Goal: Book appointment/travel/reservation

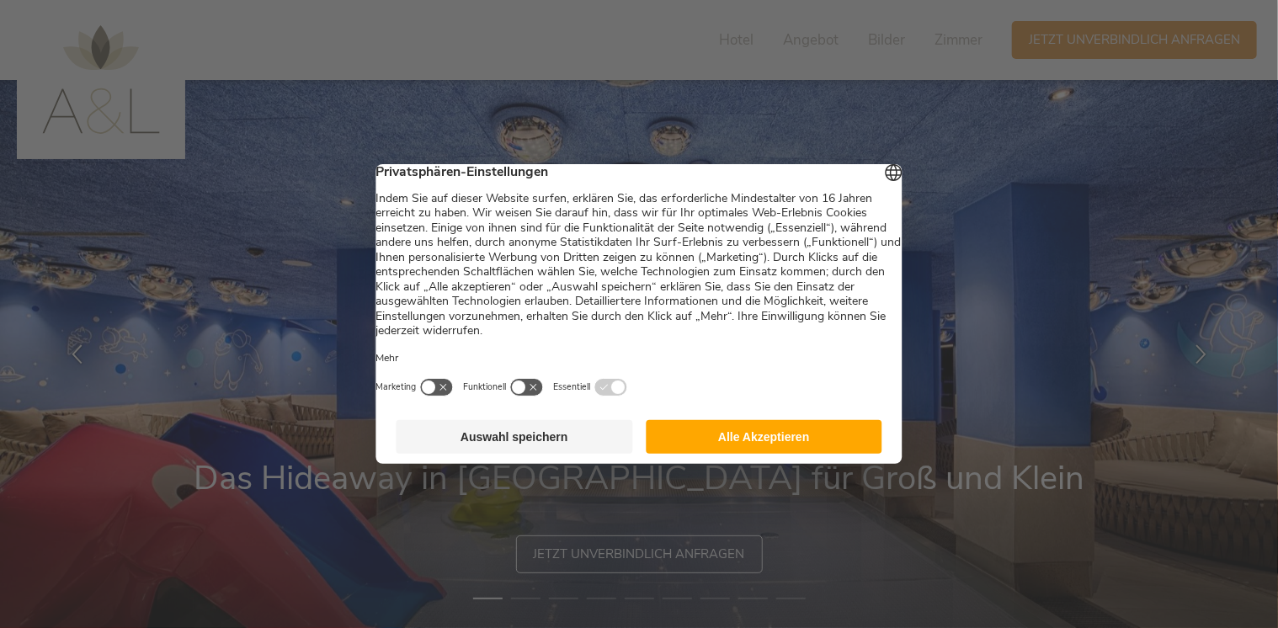
click at [835, 451] on button "Alle Akzeptieren" at bounding box center [764, 437] width 237 height 34
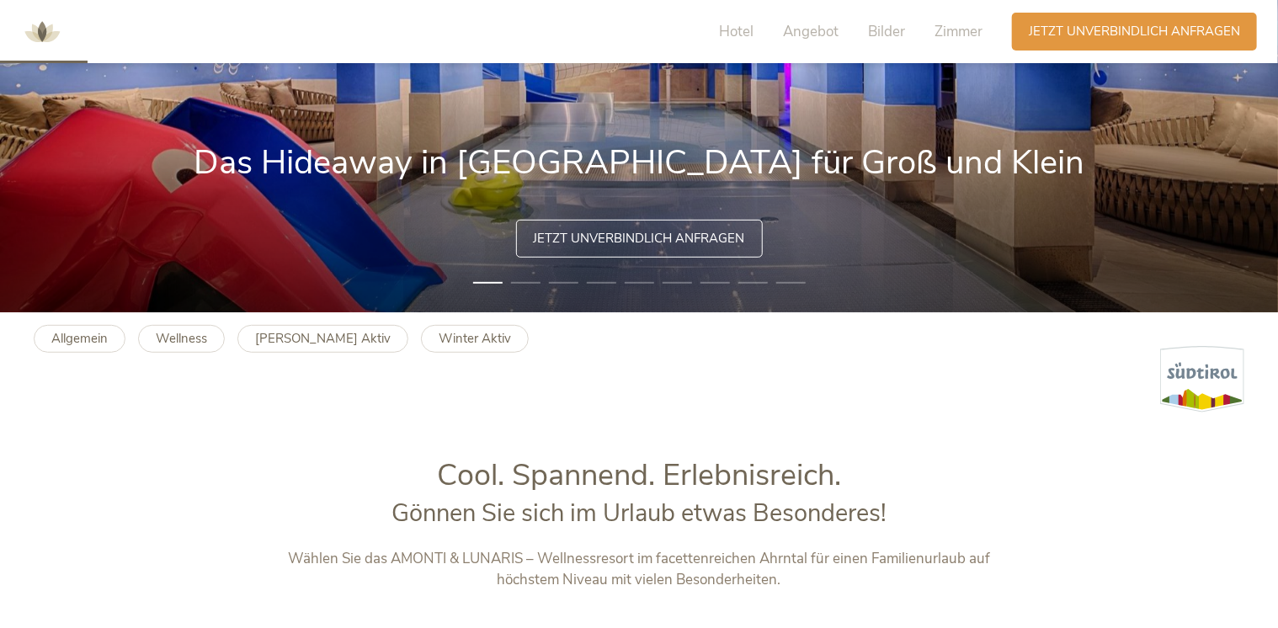
scroll to position [337, 0]
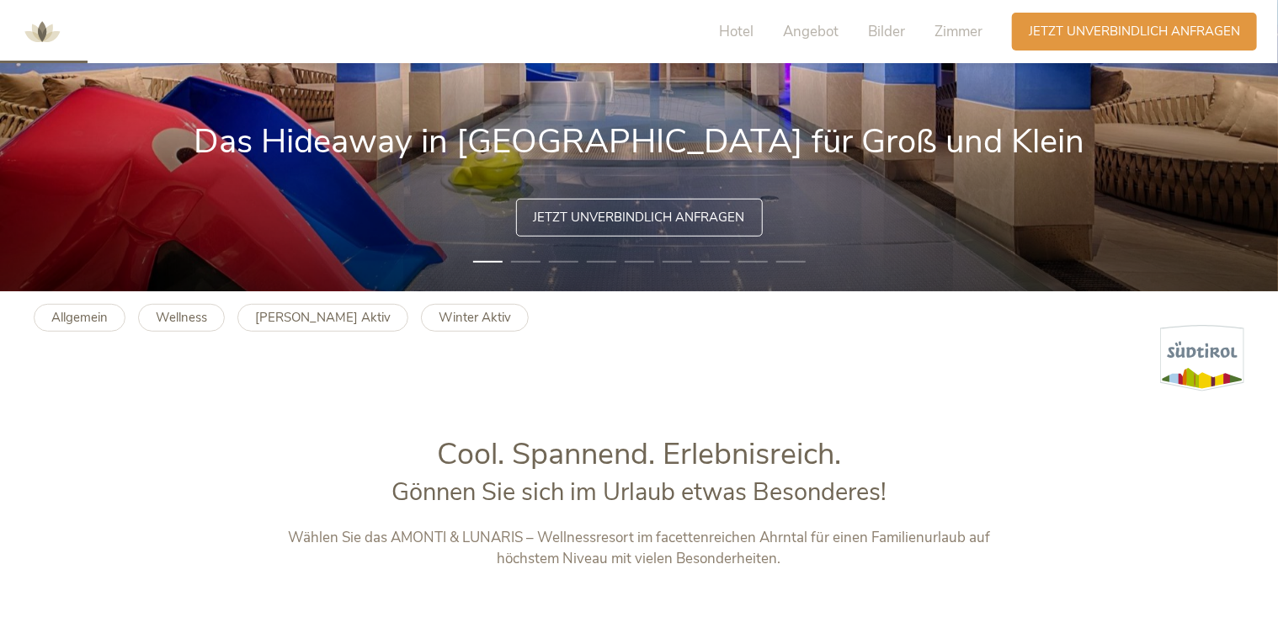
click at [529, 262] on li "2" at bounding box center [525, 261] width 29 height 17
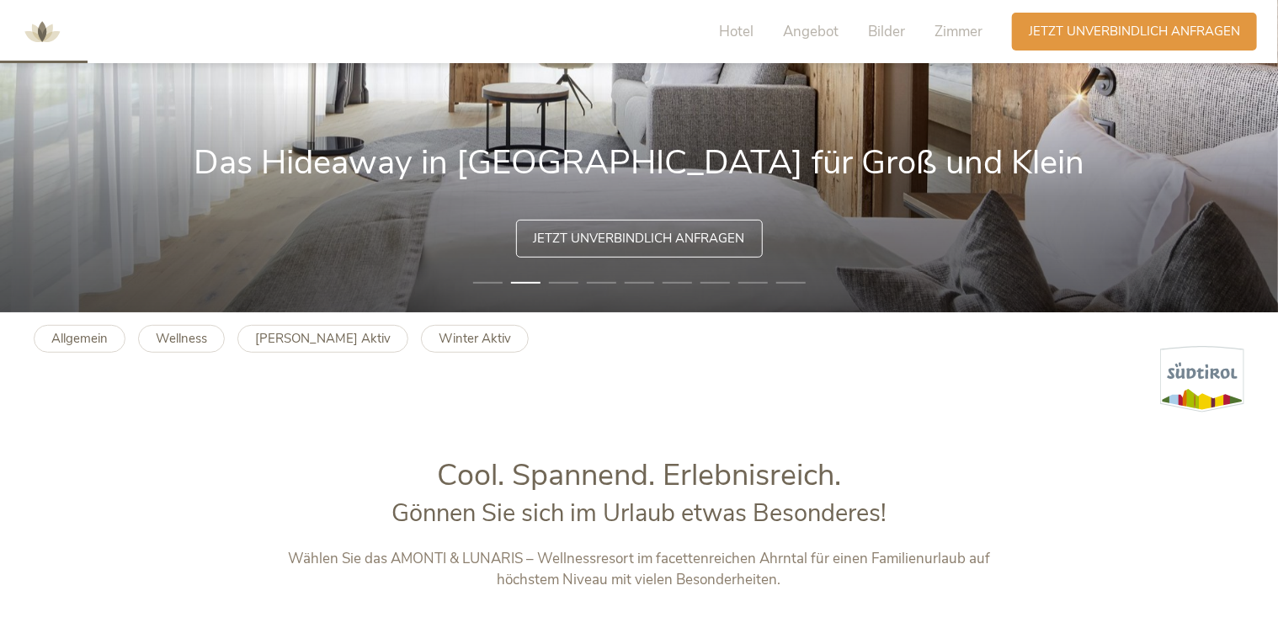
scroll to position [168, 0]
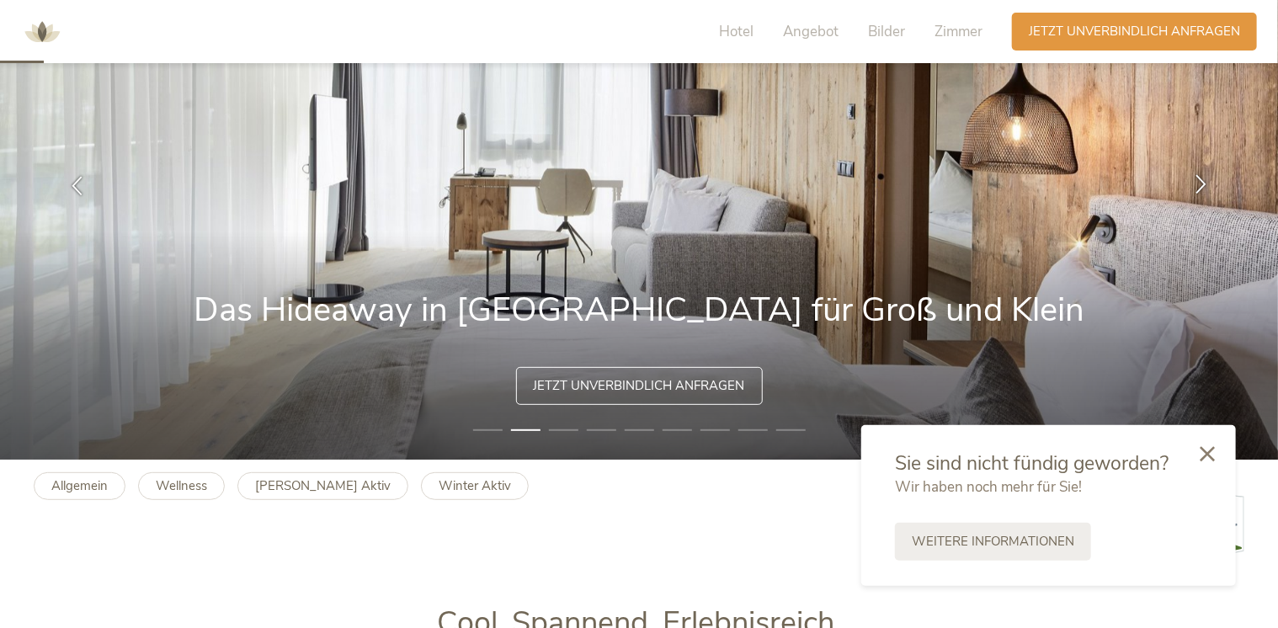
click at [1201, 190] on icon at bounding box center [1200, 183] width 19 height 19
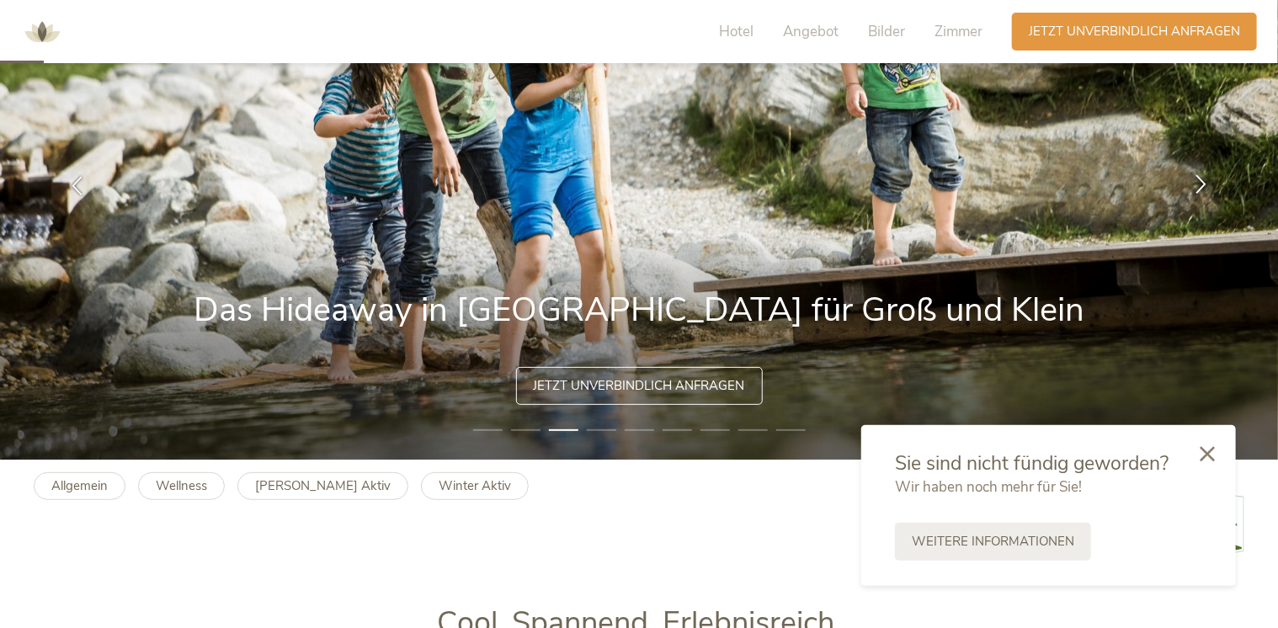
click at [1201, 189] on icon at bounding box center [1200, 183] width 19 height 19
click at [1198, 190] on icon at bounding box center [1200, 183] width 19 height 19
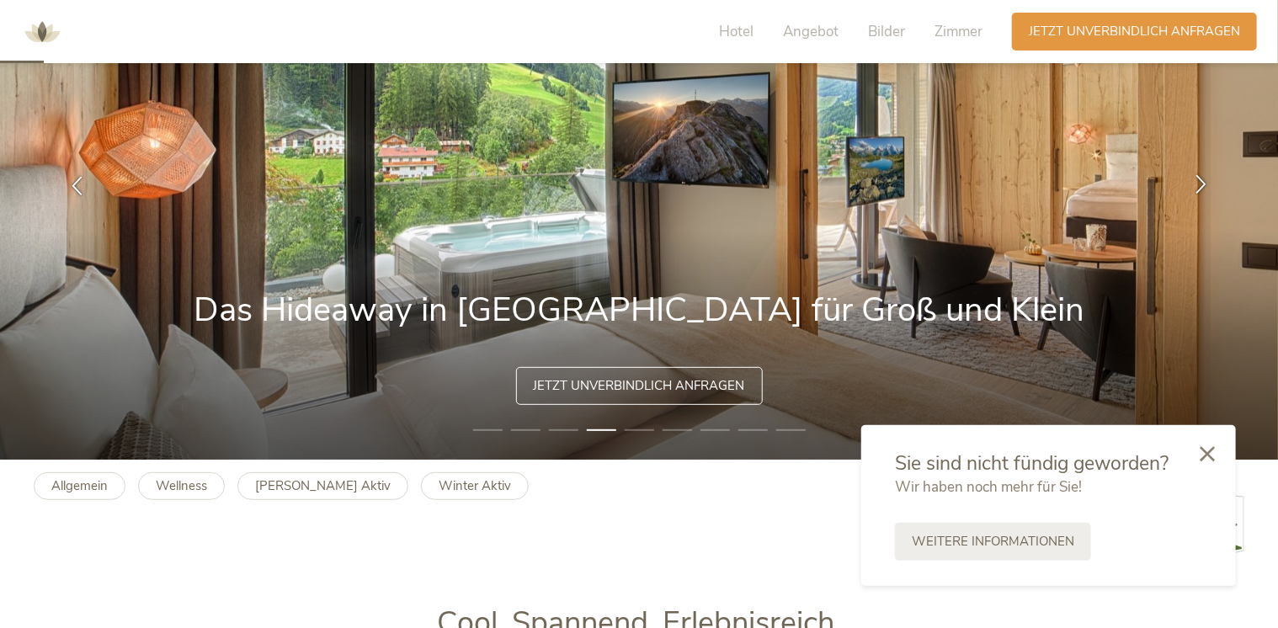
click at [1198, 189] on icon at bounding box center [1200, 183] width 19 height 19
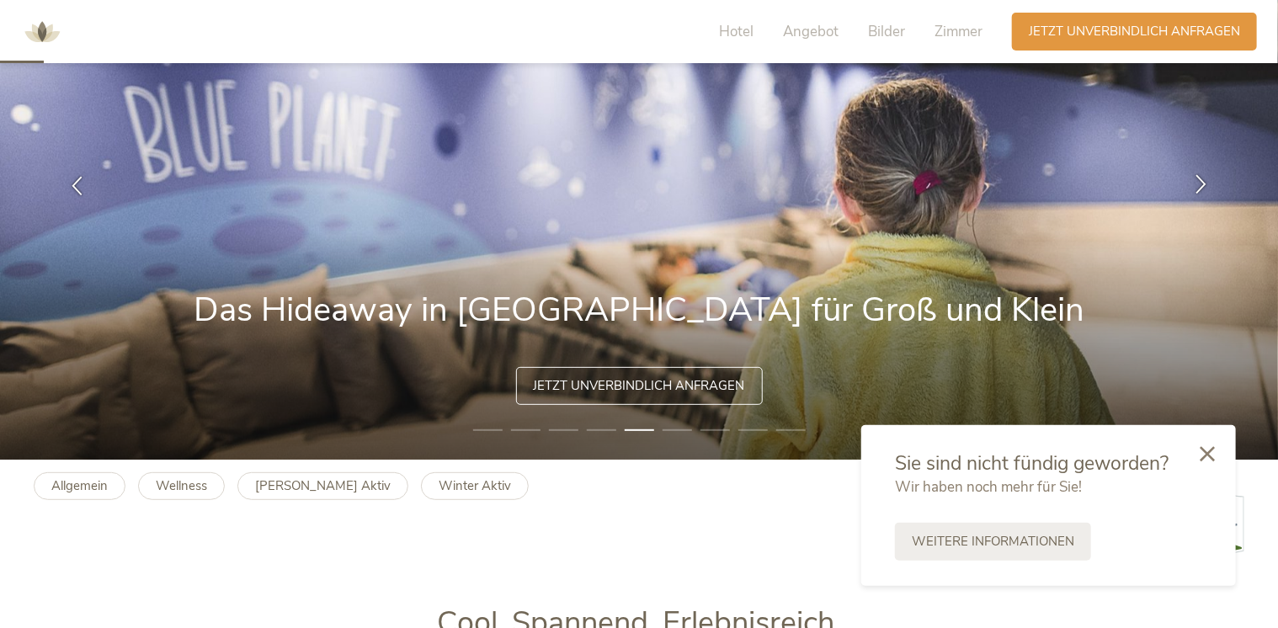
click at [1198, 189] on icon at bounding box center [1200, 183] width 19 height 19
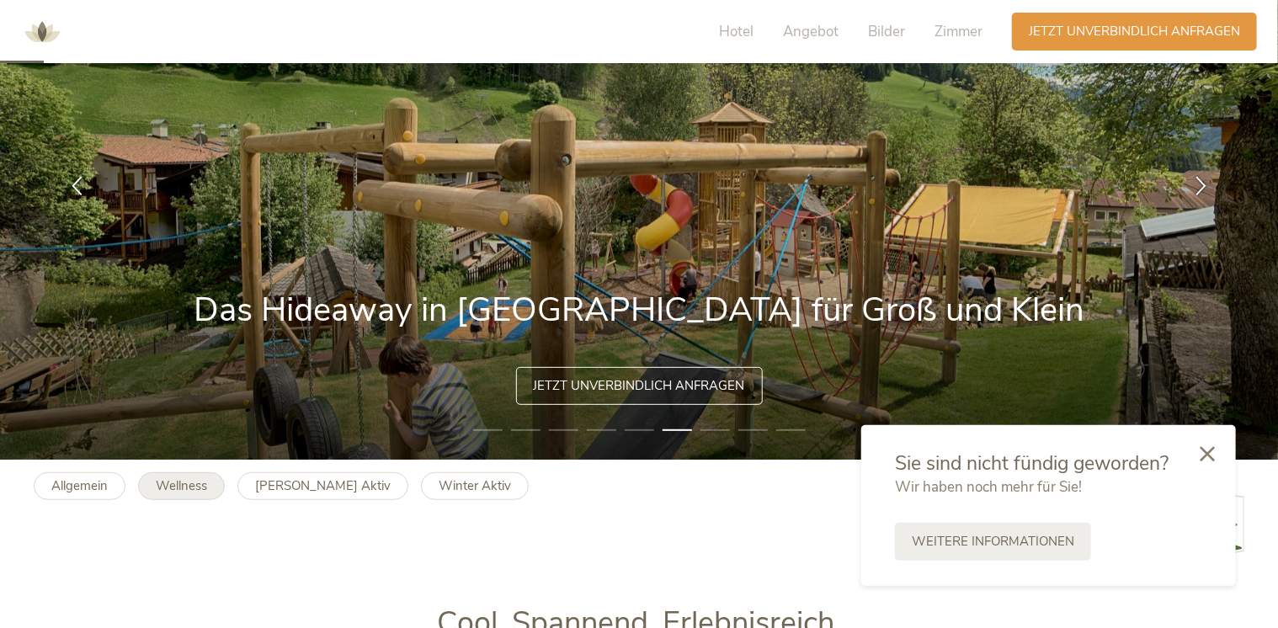
click at [186, 485] on b "Wellness" at bounding box center [181, 485] width 51 height 17
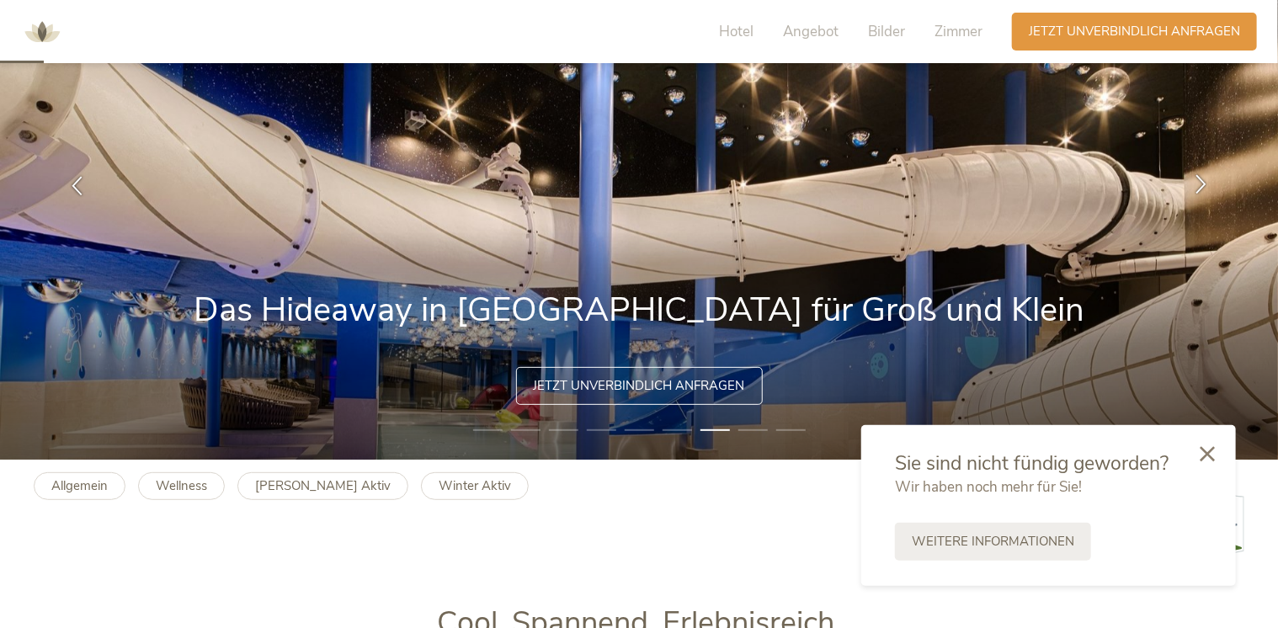
click at [1194, 180] on icon at bounding box center [1200, 183] width 19 height 19
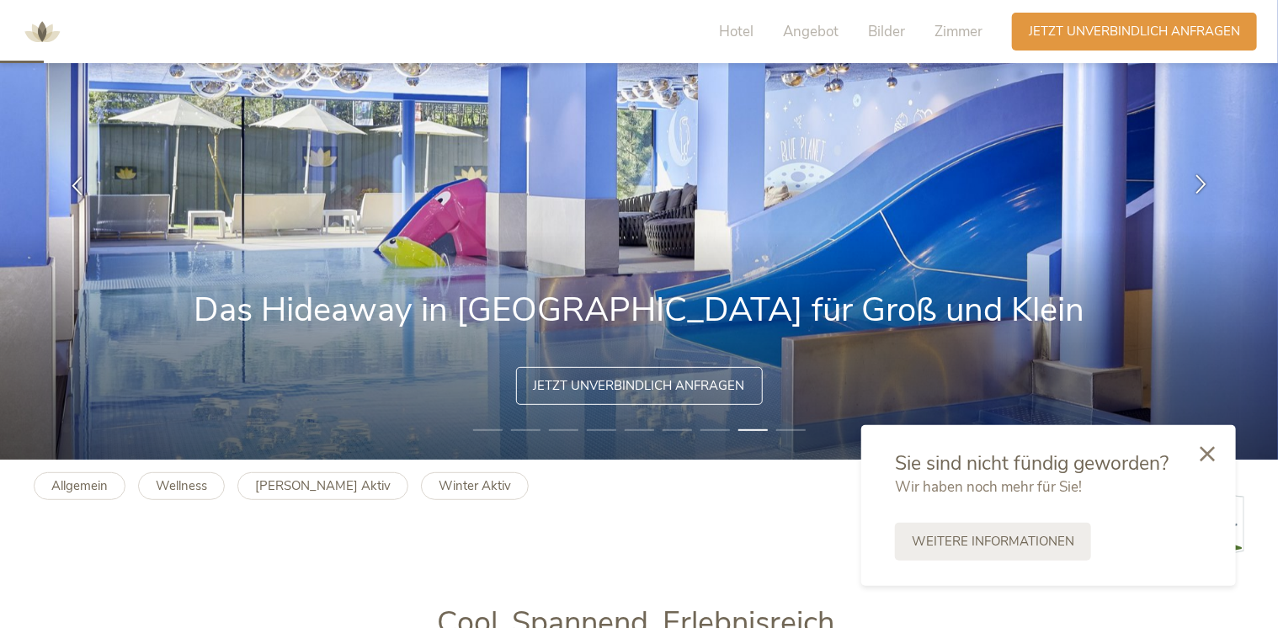
click at [1192, 187] on icon at bounding box center [1200, 183] width 19 height 19
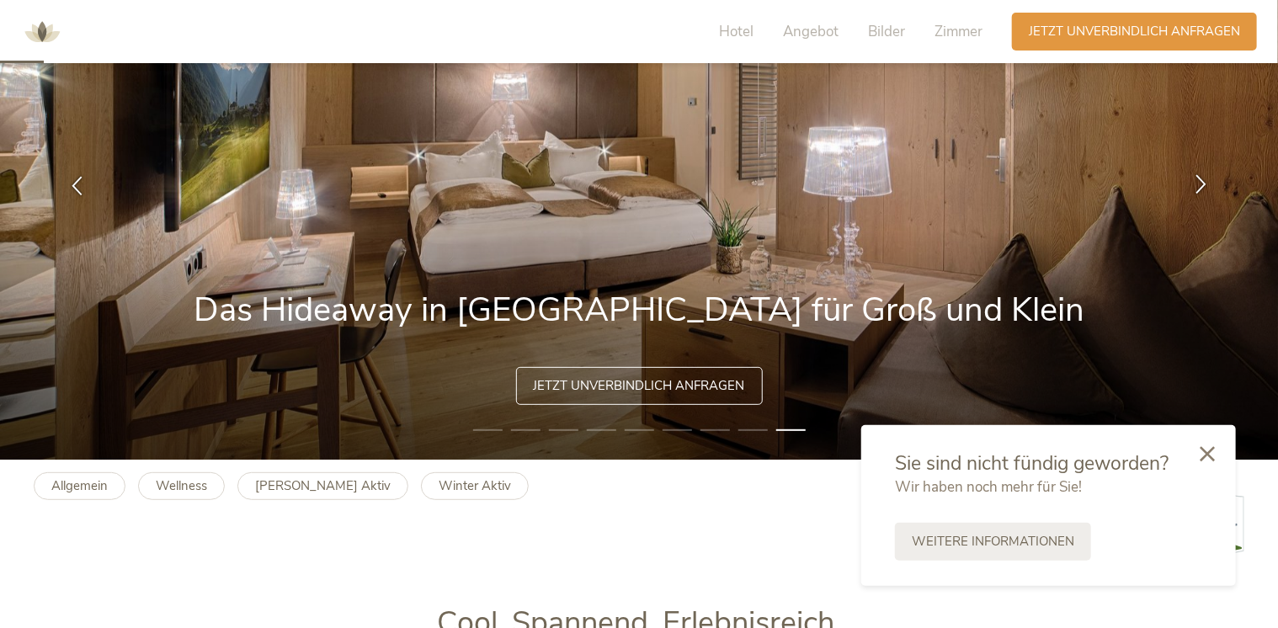
click at [1193, 187] on icon at bounding box center [1200, 183] width 19 height 19
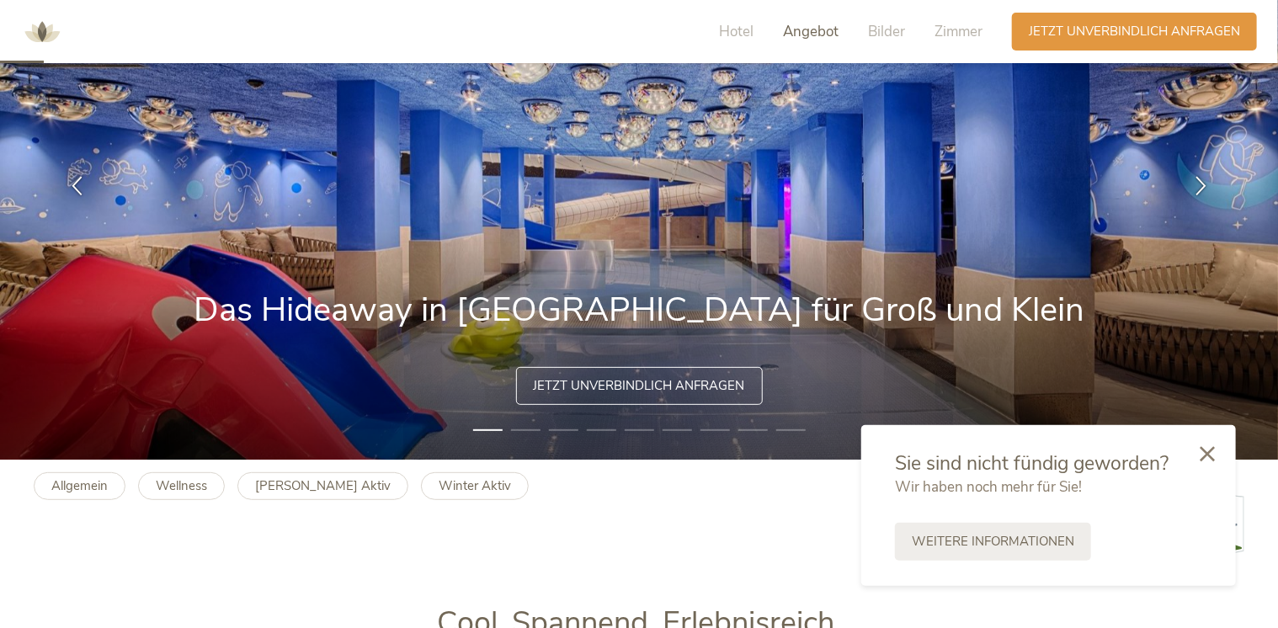
click at [819, 33] on span "Angebot" at bounding box center [811, 31] width 56 height 19
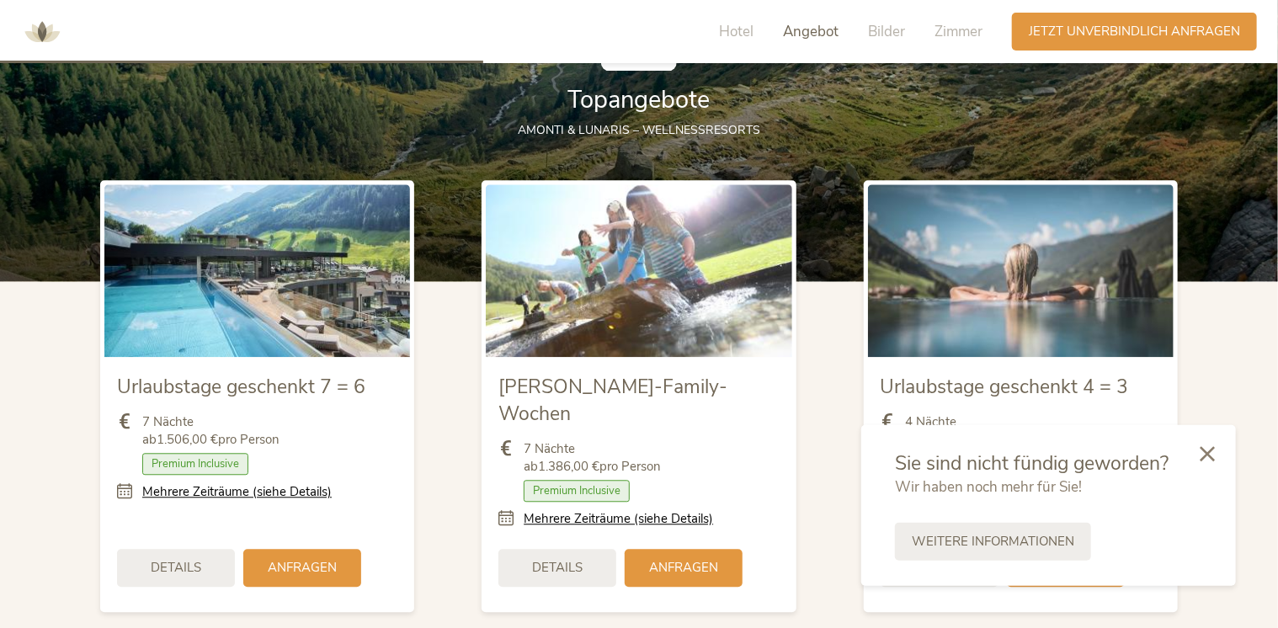
scroll to position [1855, 0]
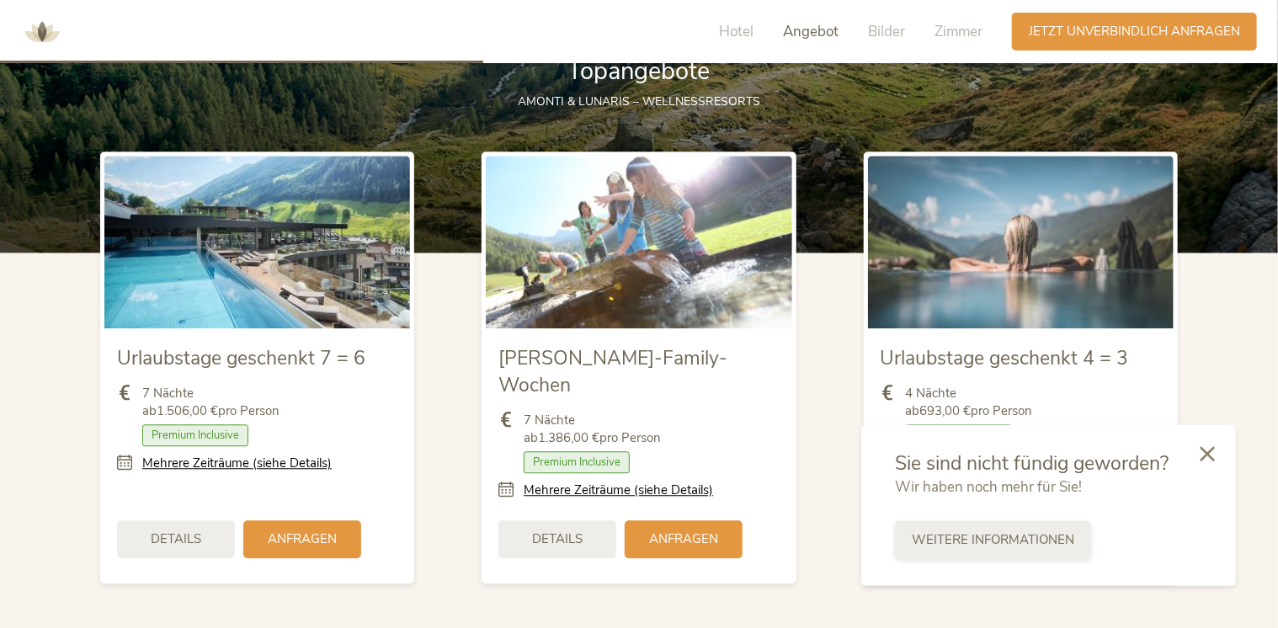
click at [963, 544] on span "Weitere Informationen" at bounding box center [993, 540] width 162 height 18
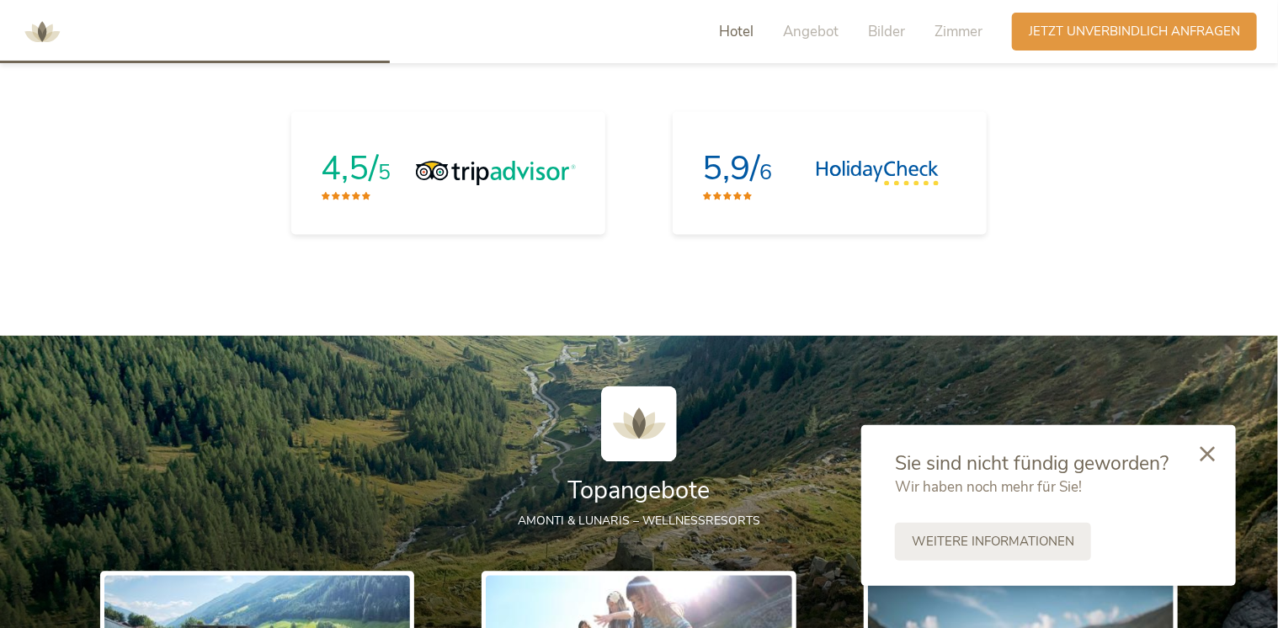
scroll to position [1434, 0]
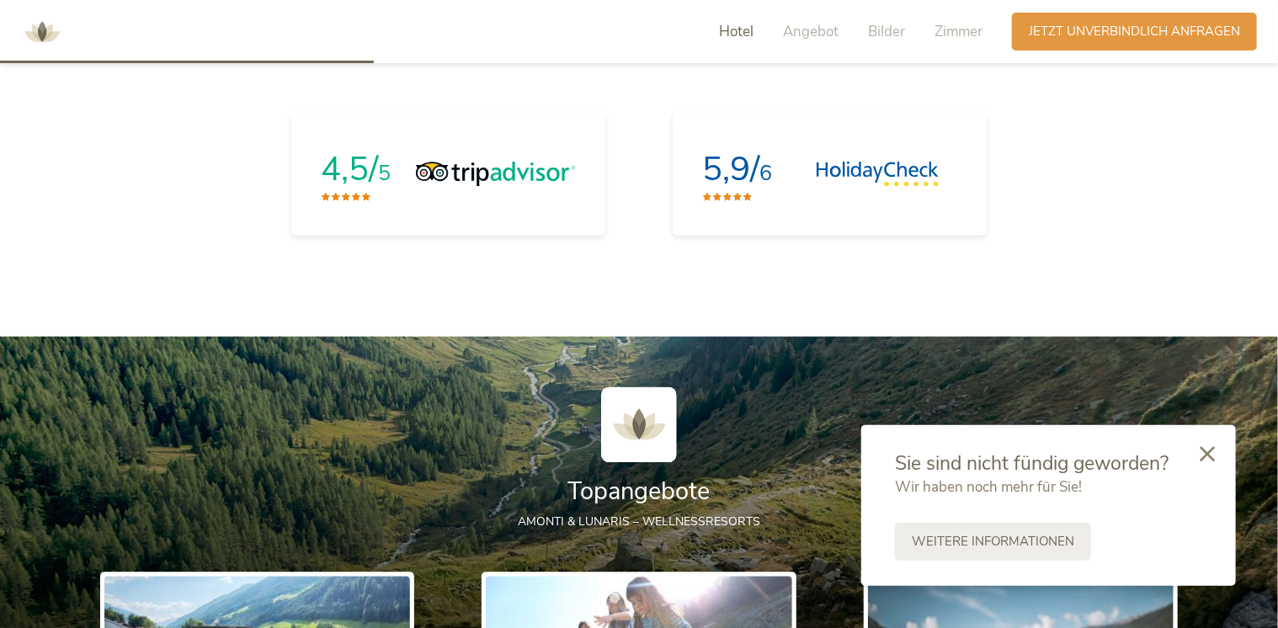
click at [1216, 229] on div "4,5/ 5 5,9/ 6" at bounding box center [639, 174] width 1278 height 157
click at [966, 28] on span "Zimmer" at bounding box center [959, 31] width 48 height 19
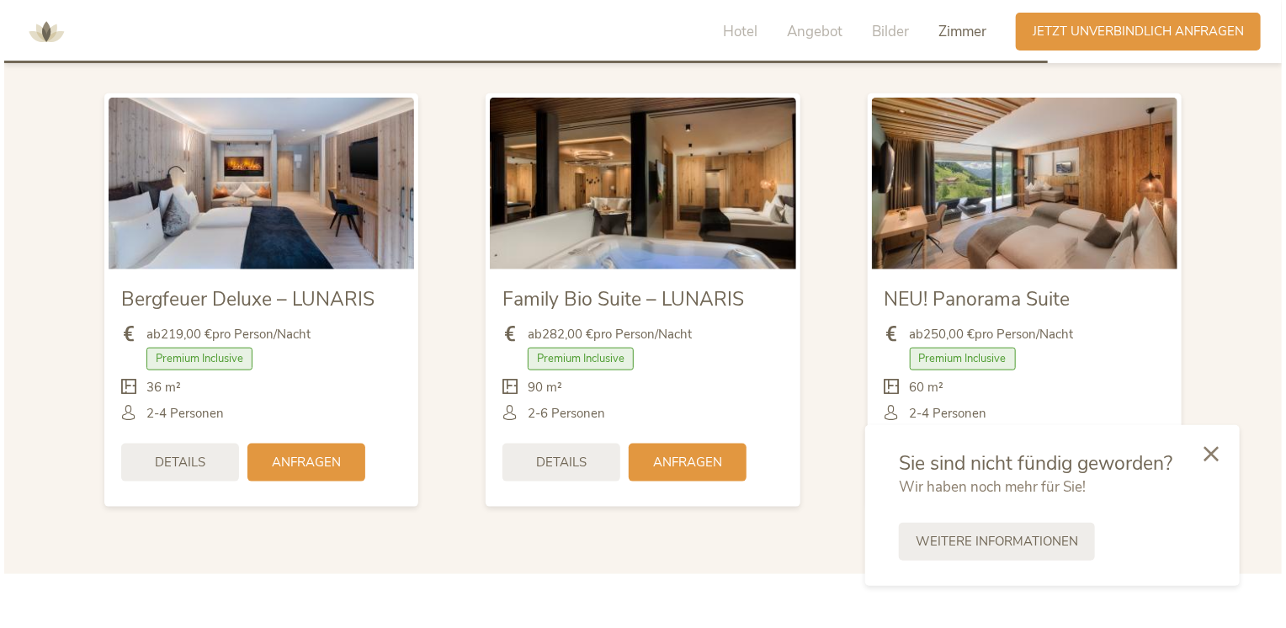
scroll to position [4007, 0]
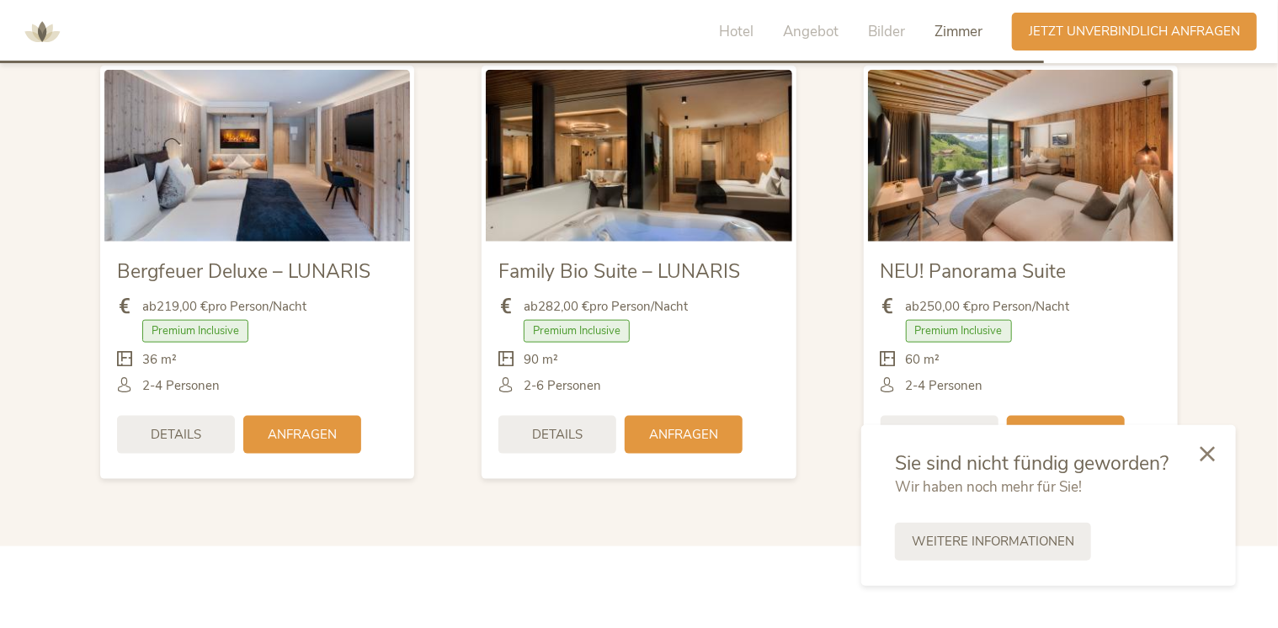
click at [953, 426] on span "Details" at bounding box center [939, 435] width 51 height 18
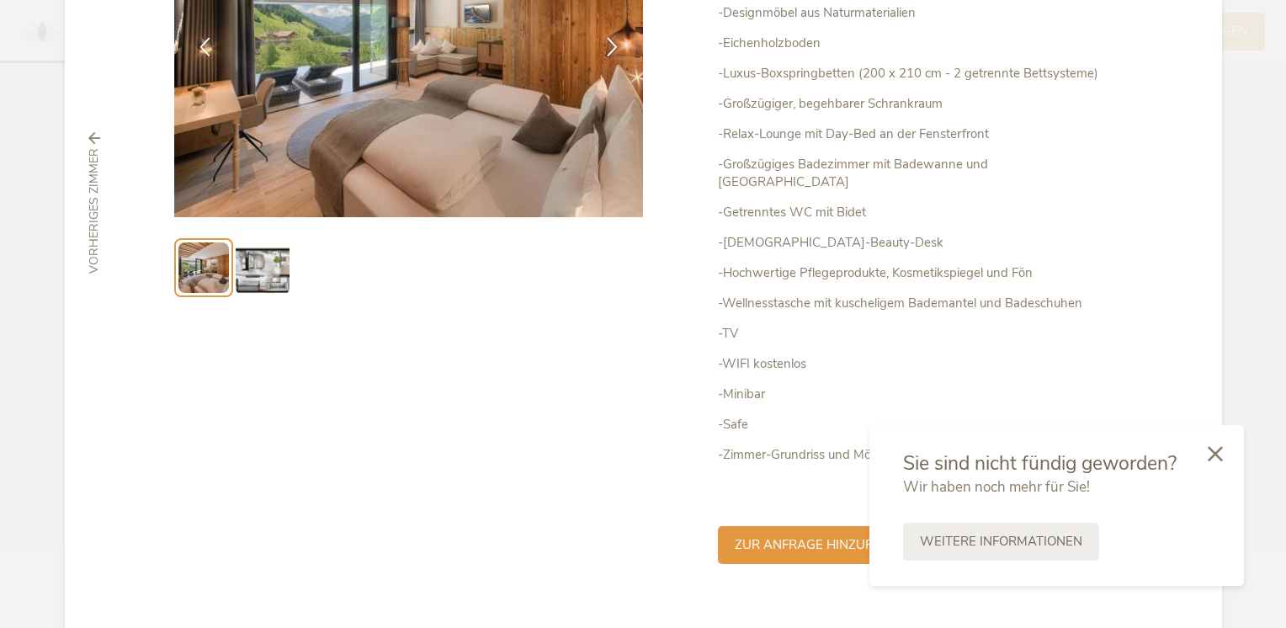
scroll to position [265, 0]
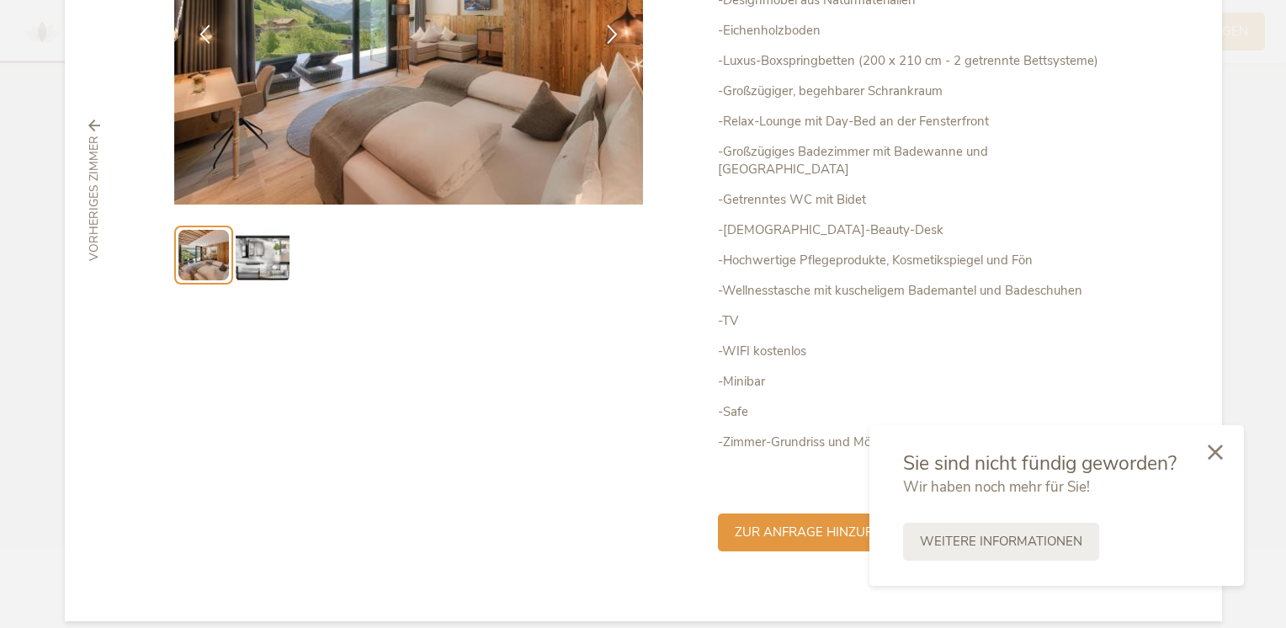
click at [1221, 458] on icon at bounding box center [1215, 452] width 15 height 15
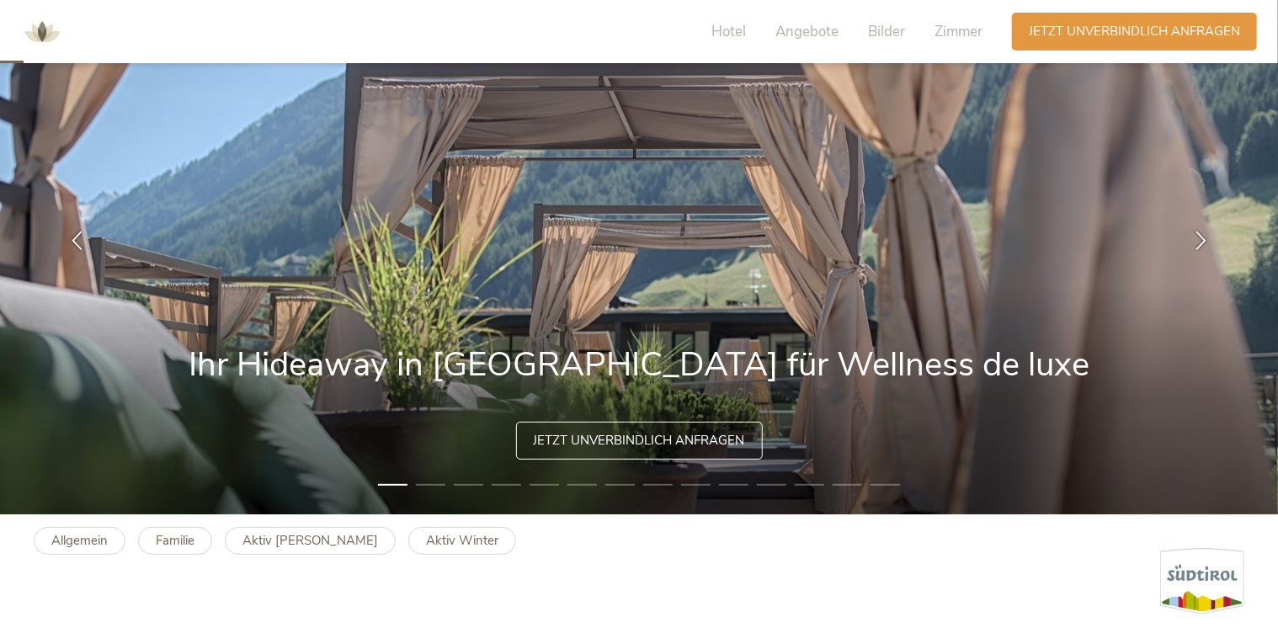
scroll to position [84, 0]
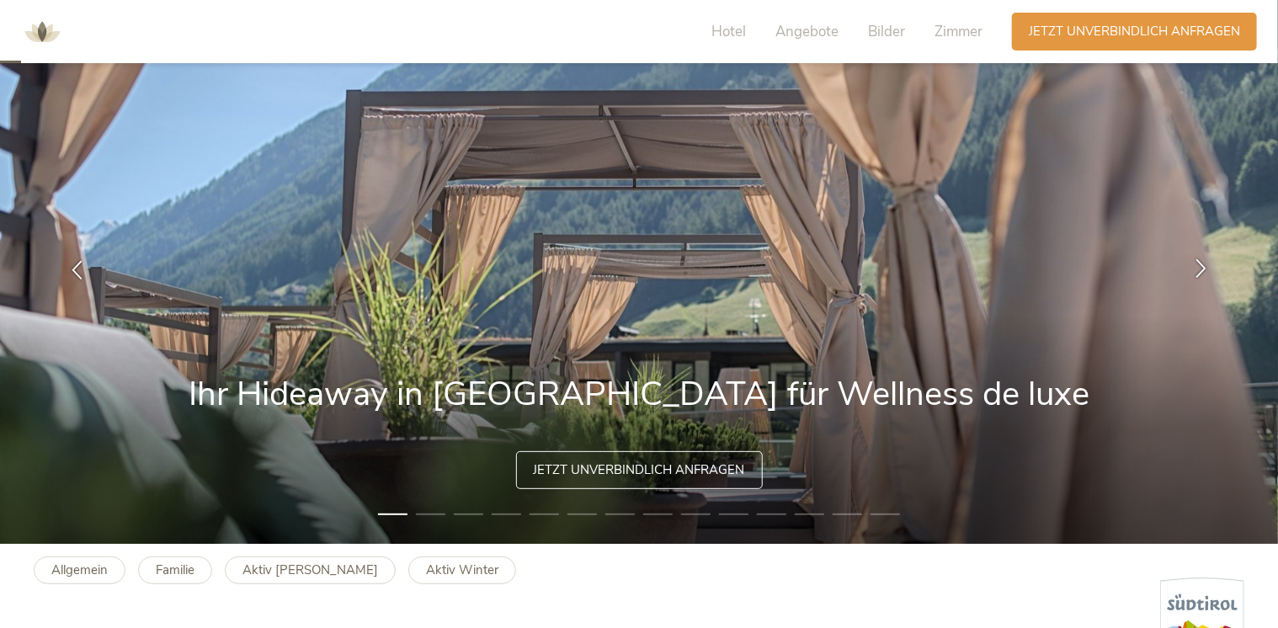
click at [1205, 273] on icon at bounding box center [1200, 267] width 19 height 19
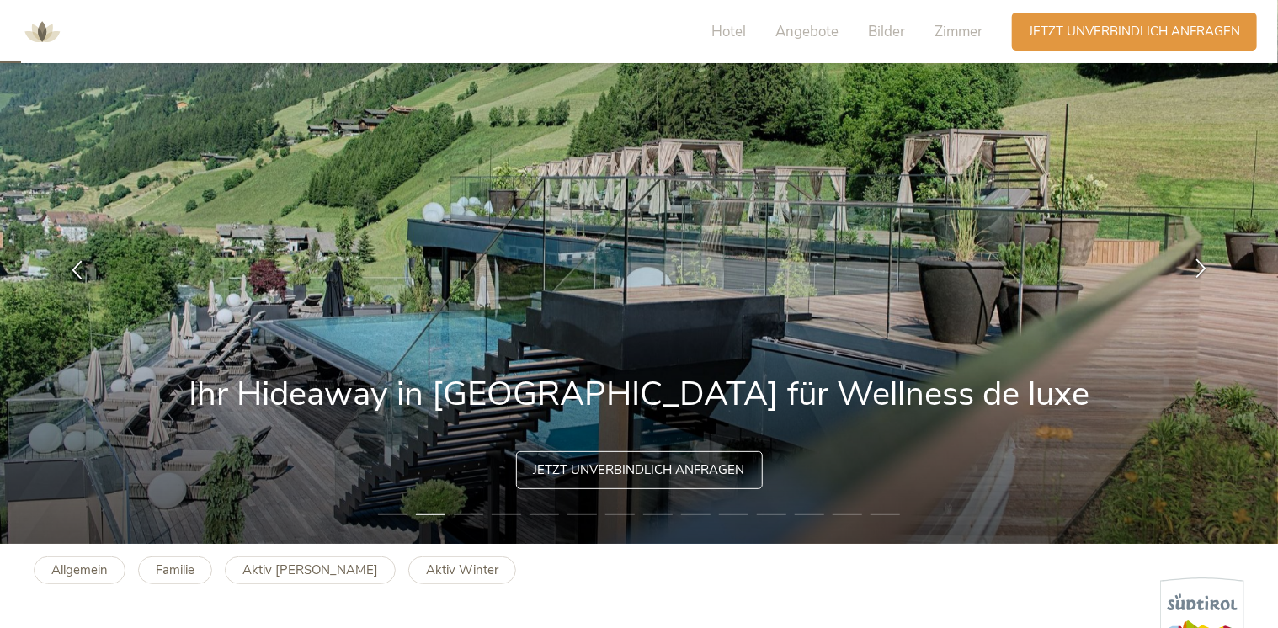
click at [1205, 273] on icon at bounding box center [1200, 267] width 19 height 19
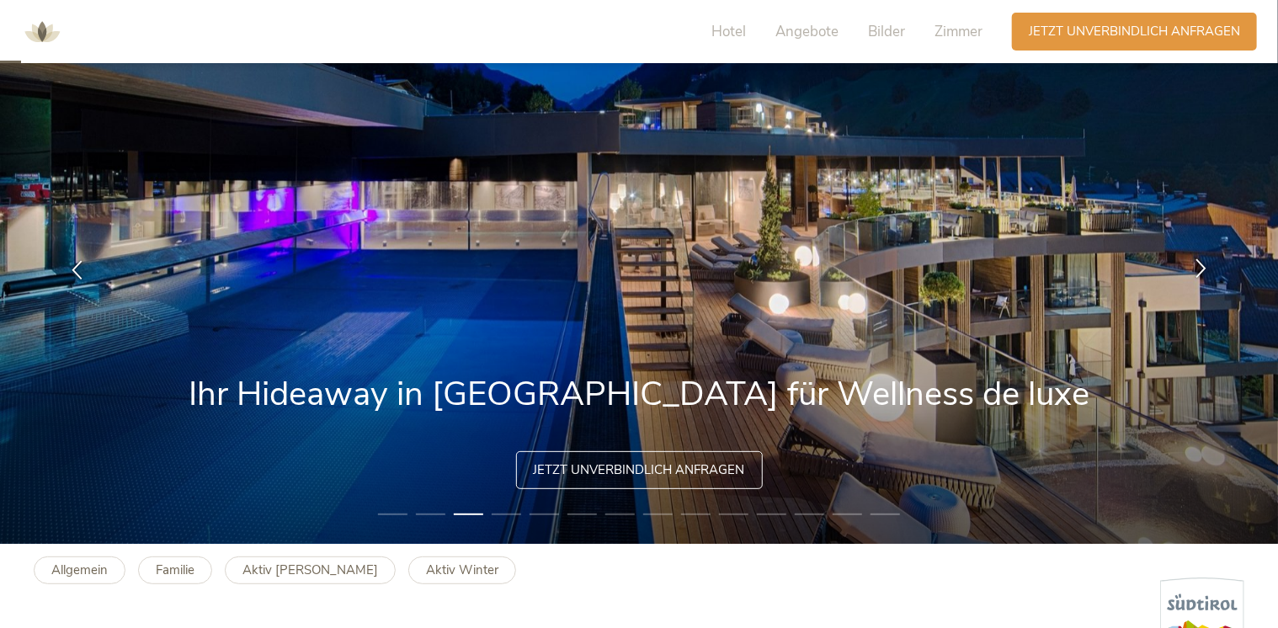
click at [1198, 267] on icon at bounding box center [1200, 267] width 19 height 19
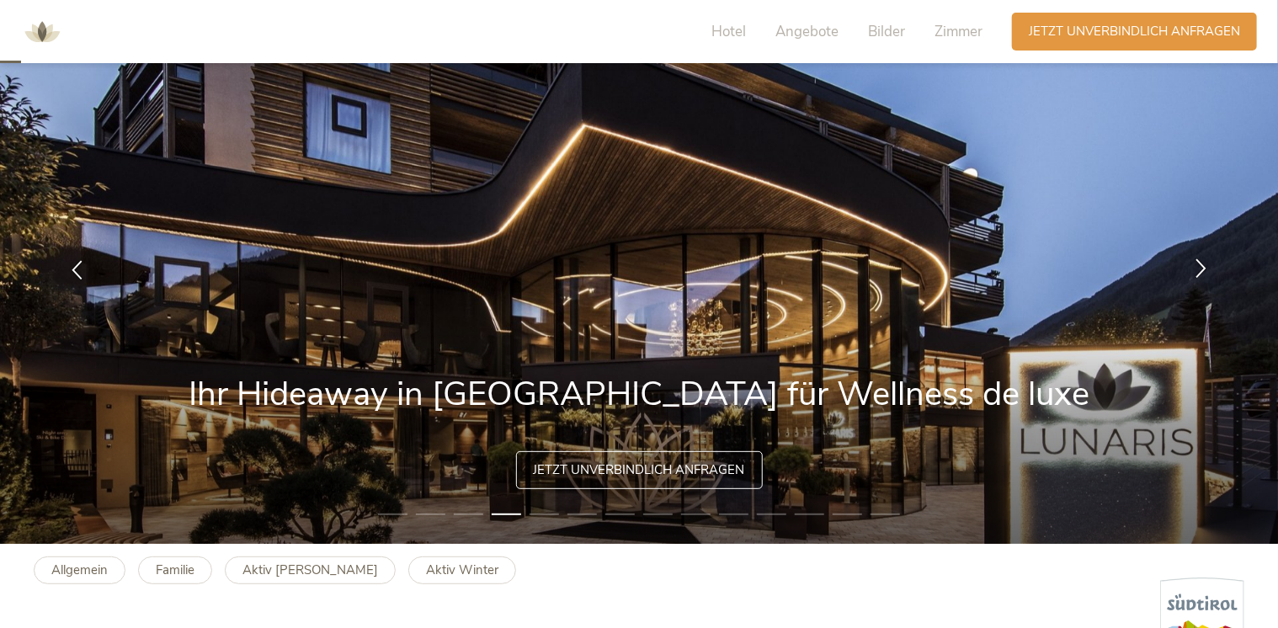
click at [1198, 267] on icon at bounding box center [1200, 267] width 19 height 19
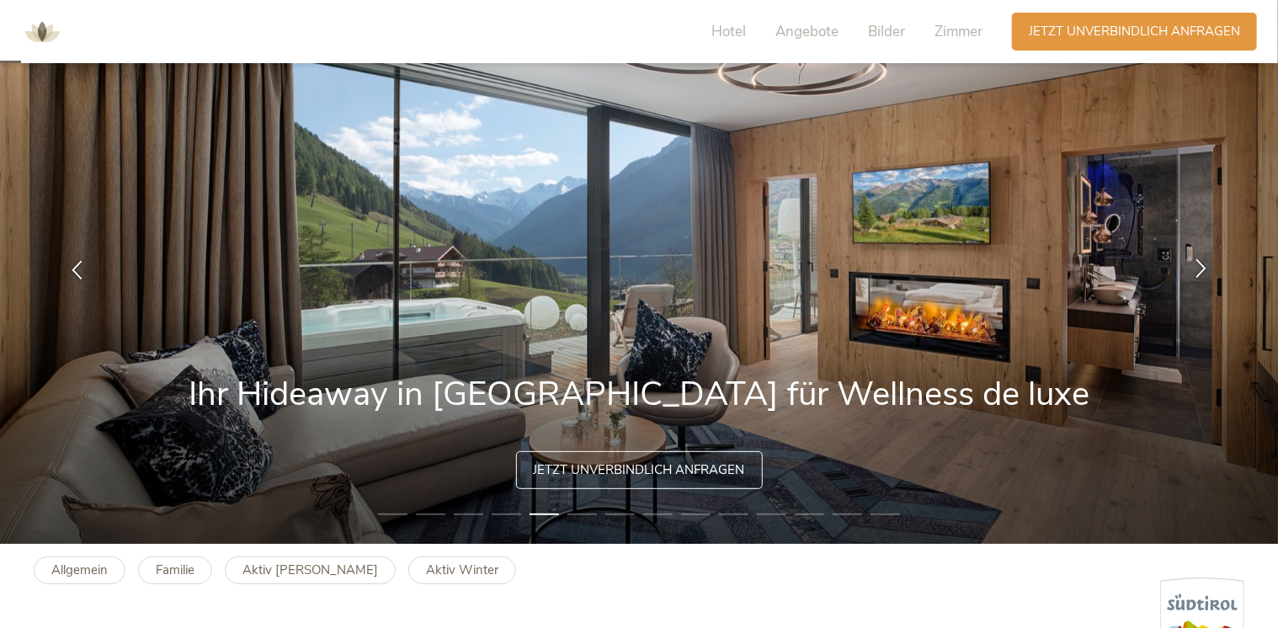
click at [1198, 267] on icon at bounding box center [1200, 267] width 19 height 19
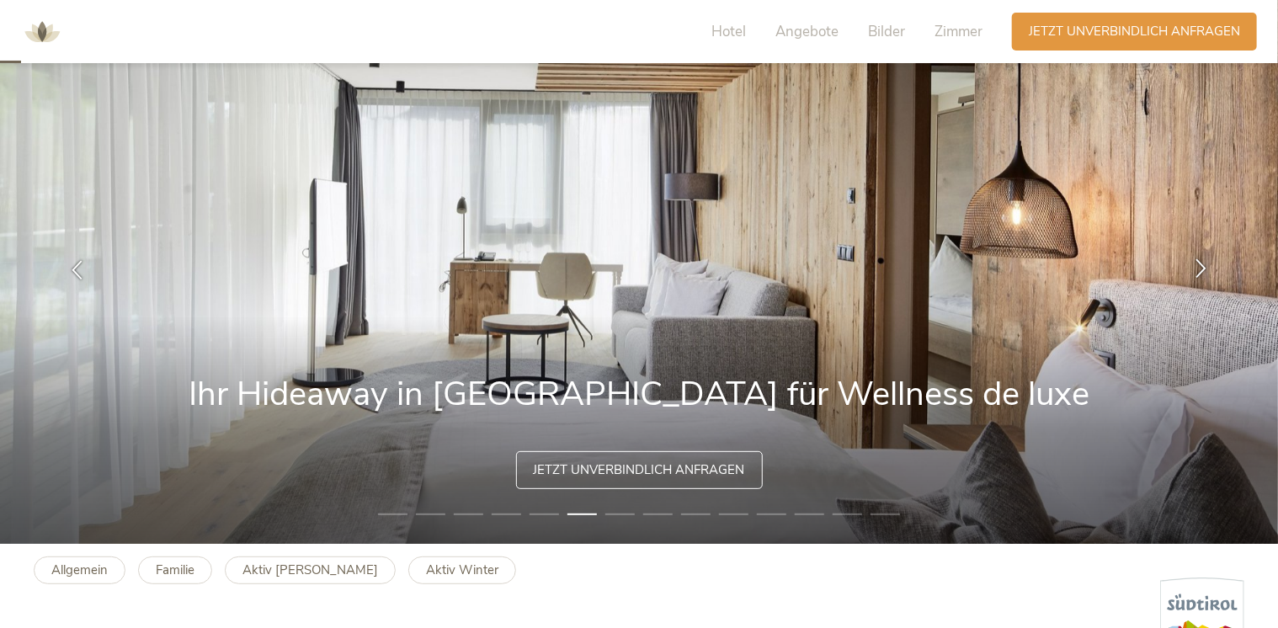
click at [1198, 267] on icon at bounding box center [1200, 267] width 19 height 19
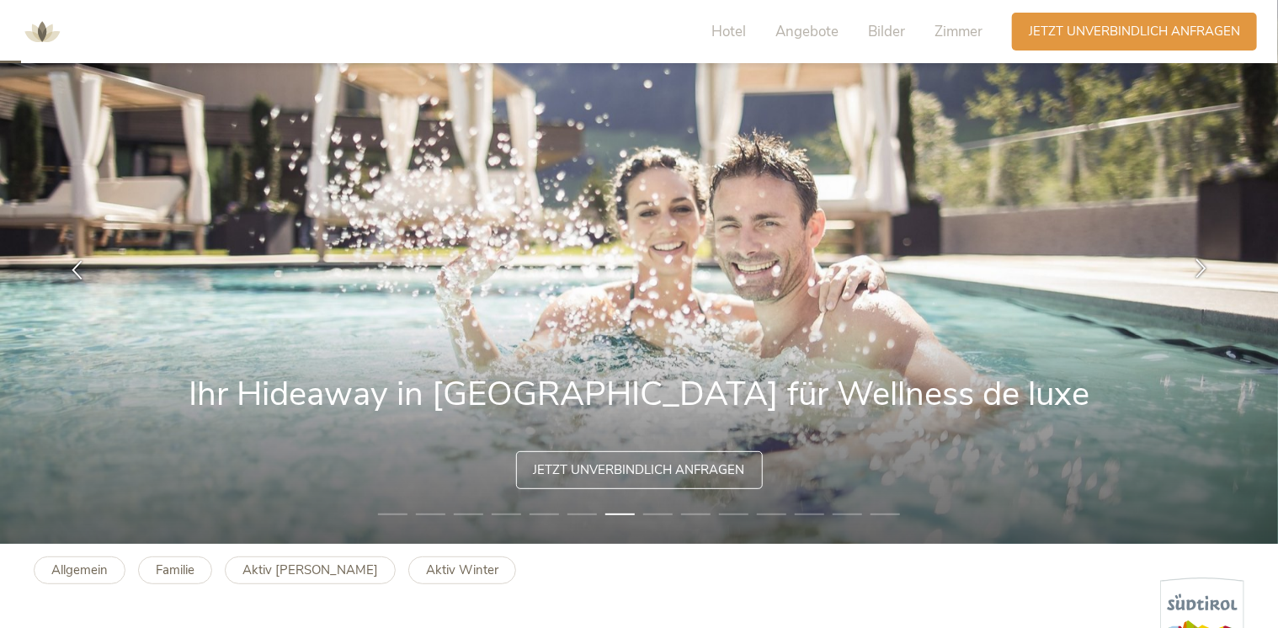
click at [1195, 267] on icon at bounding box center [1200, 267] width 19 height 19
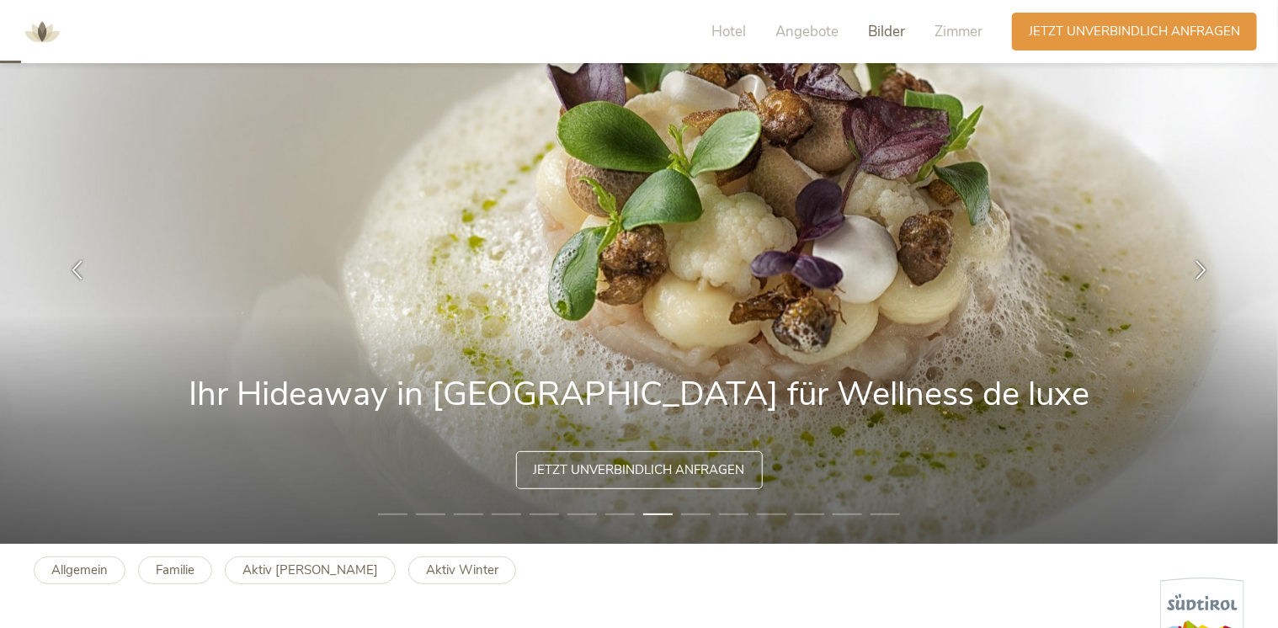
click at [883, 32] on span "Bilder" at bounding box center [886, 31] width 37 height 19
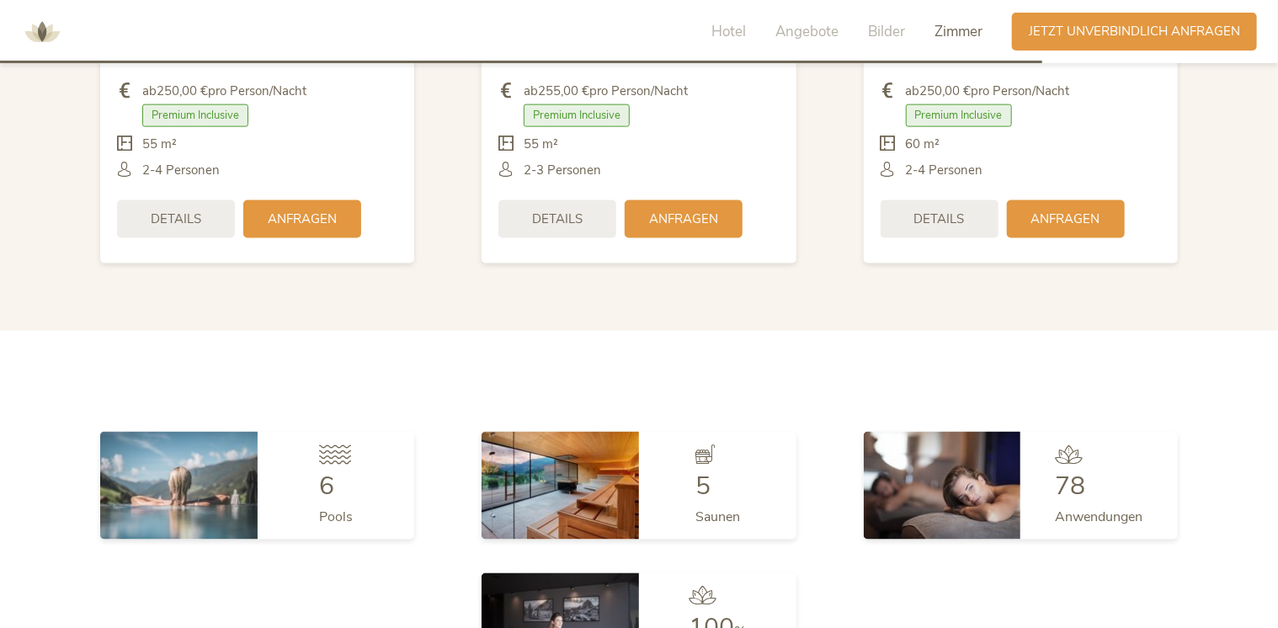
scroll to position [4211, 0]
